Goal: Task Accomplishment & Management: Manage account settings

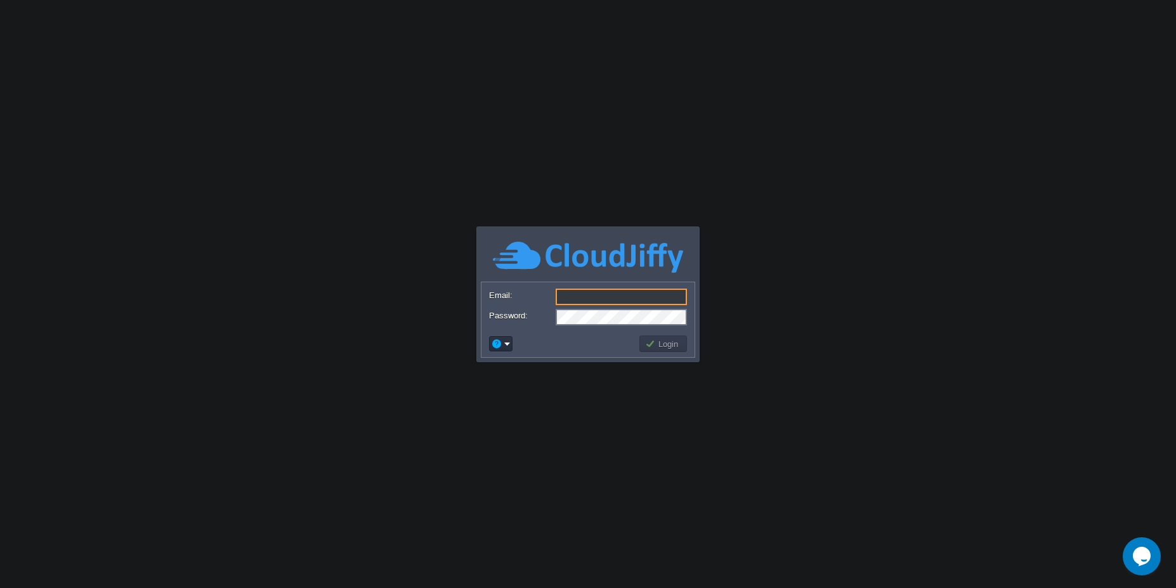
type input "[PERSON_NAME][EMAIL_ADDRESS][DOMAIN_NAME]"
click at [656, 351] on td "Login" at bounding box center [663, 343] width 48 height 16
click at [657, 347] on button "Login" at bounding box center [663, 343] width 37 height 11
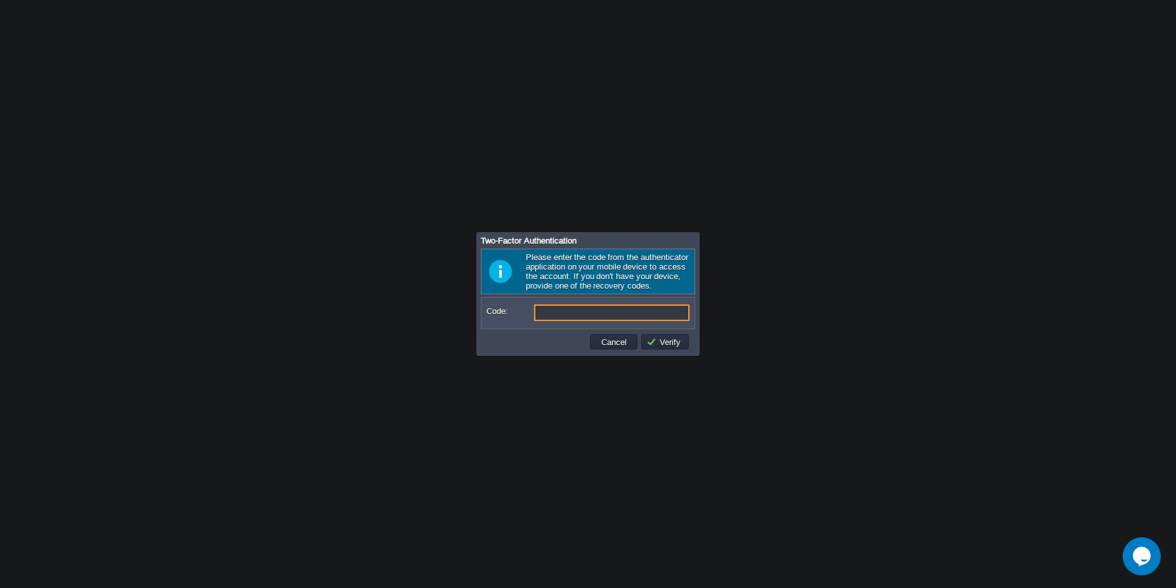
click at [585, 310] on input "Code:" at bounding box center [611, 312] width 155 height 16
type input "768838"
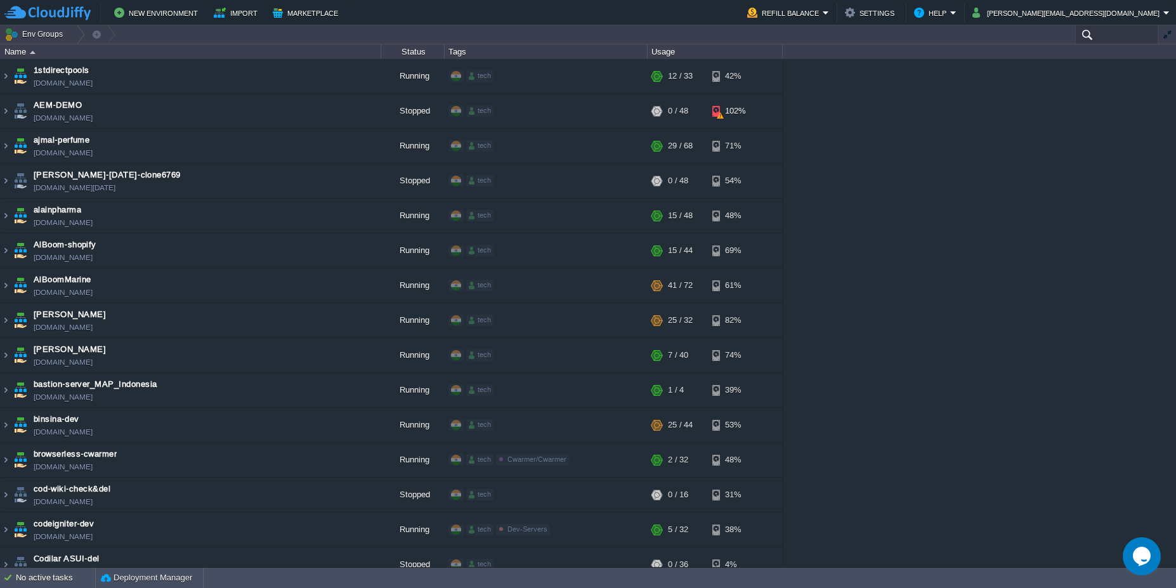
click at [1097, 32] on input "text" at bounding box center [1116, 34] width 83 height 18
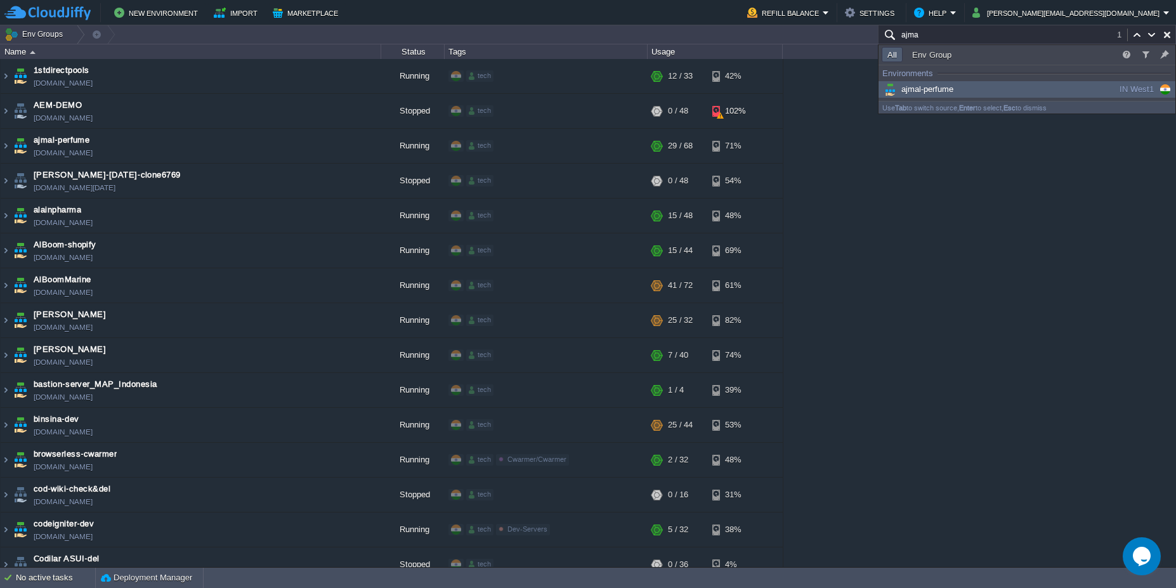
type input "ajma"
click at [953, 89] on span "ajmal-perfume" at bounding box center [917, 89] width 72 height 10
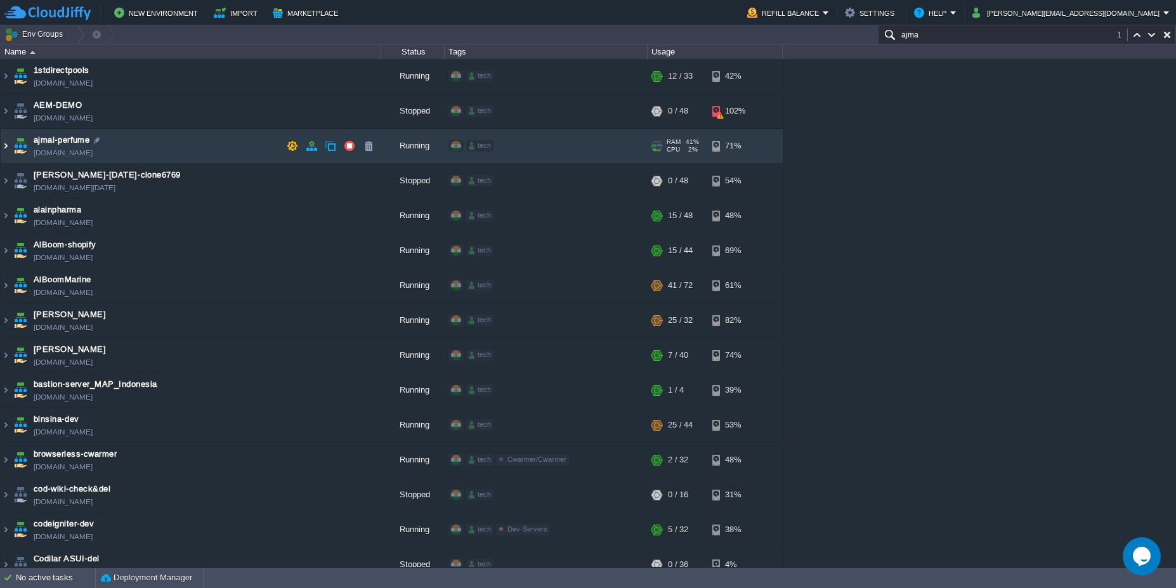
click at [1, 148] on img at bounding box center [6, 146] width 10 height 34
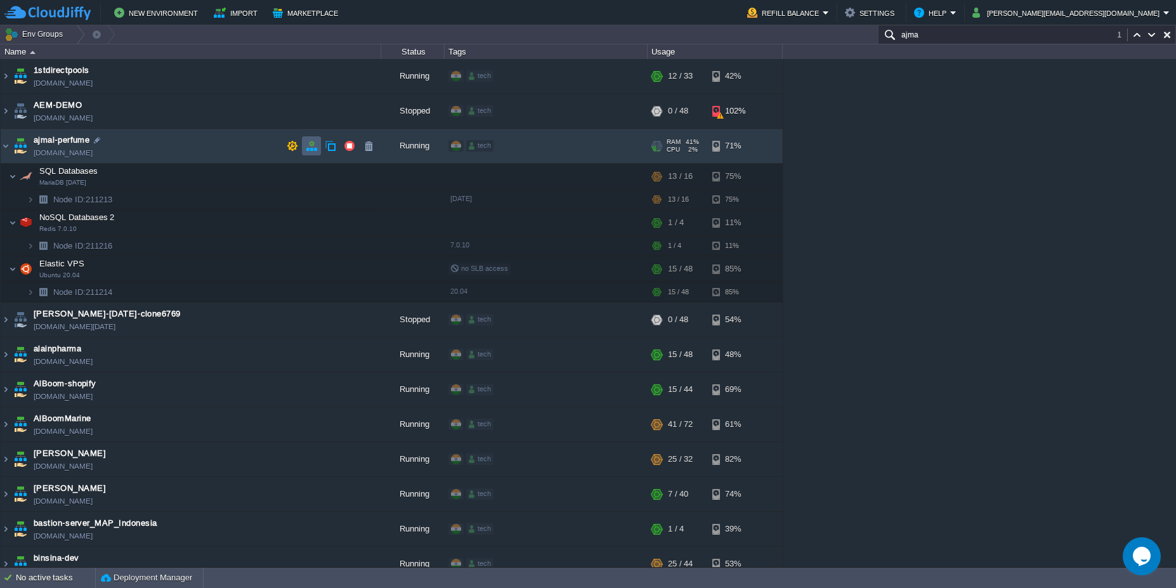
click at [312, 148] on button "button" at bounding box center [311, 145] width 11 height 11
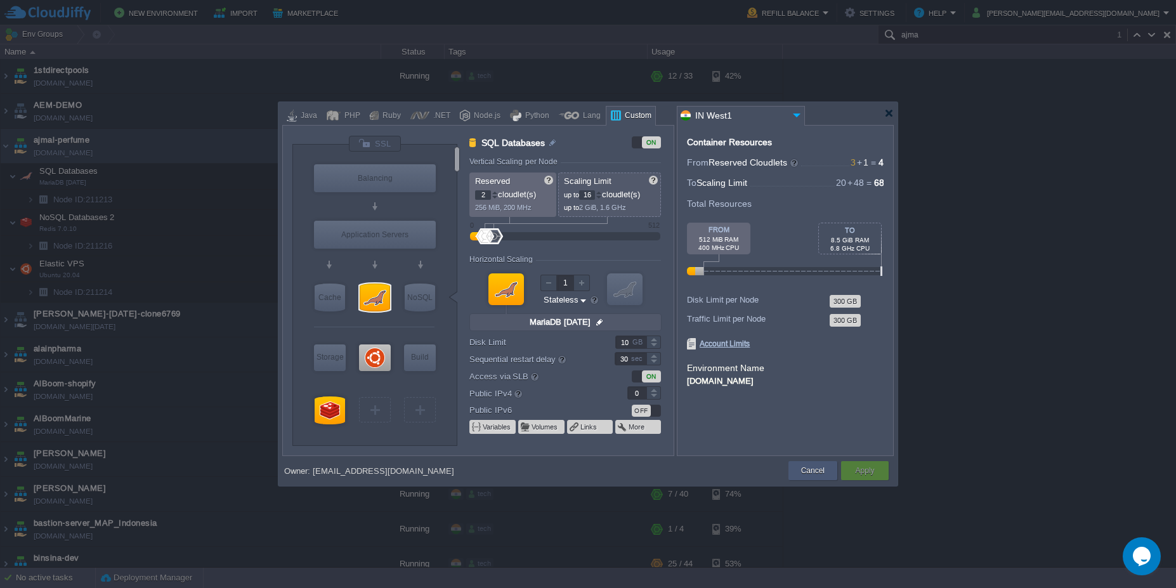
click at [795, 469] on div "Cancel" at bounding box center [812, 470] width 49 height 19
